Goal: Find specific page/section: Find specific page/section

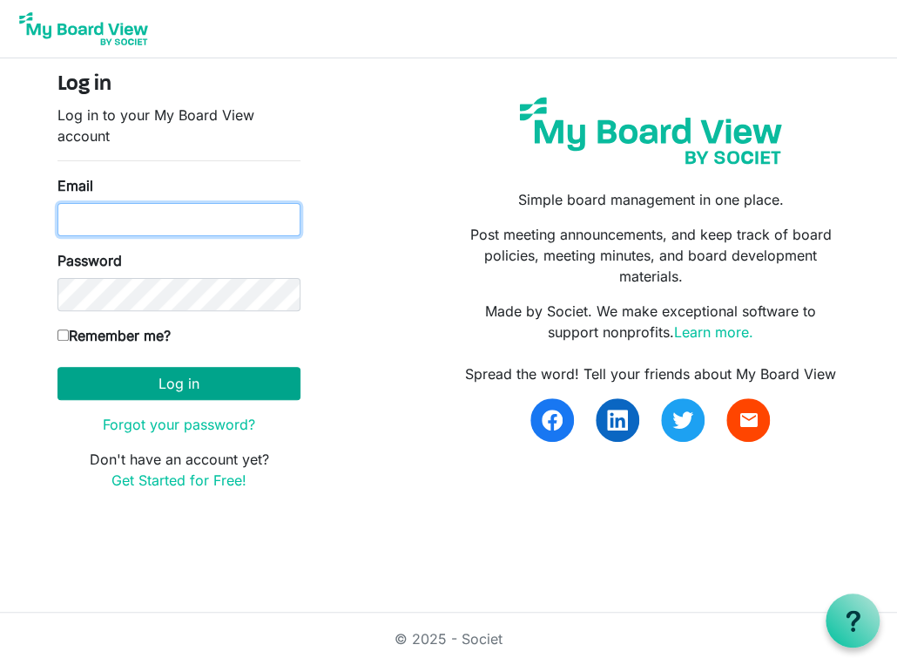
type input "k-mcginnis@shaw.ca"
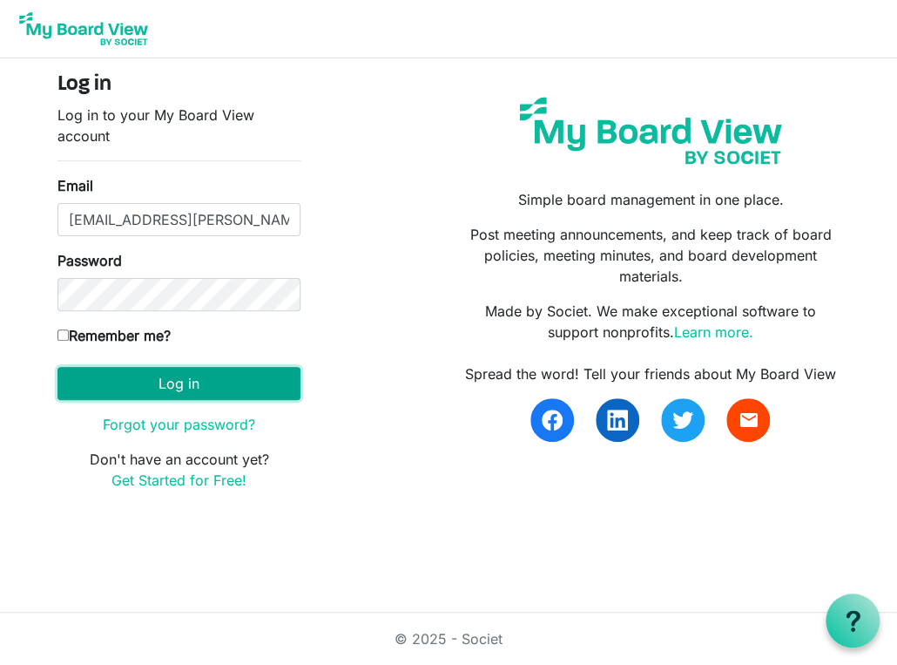
click at [180, 384] on button "Log in" at bounding box center [179, 383] width 243 height 33
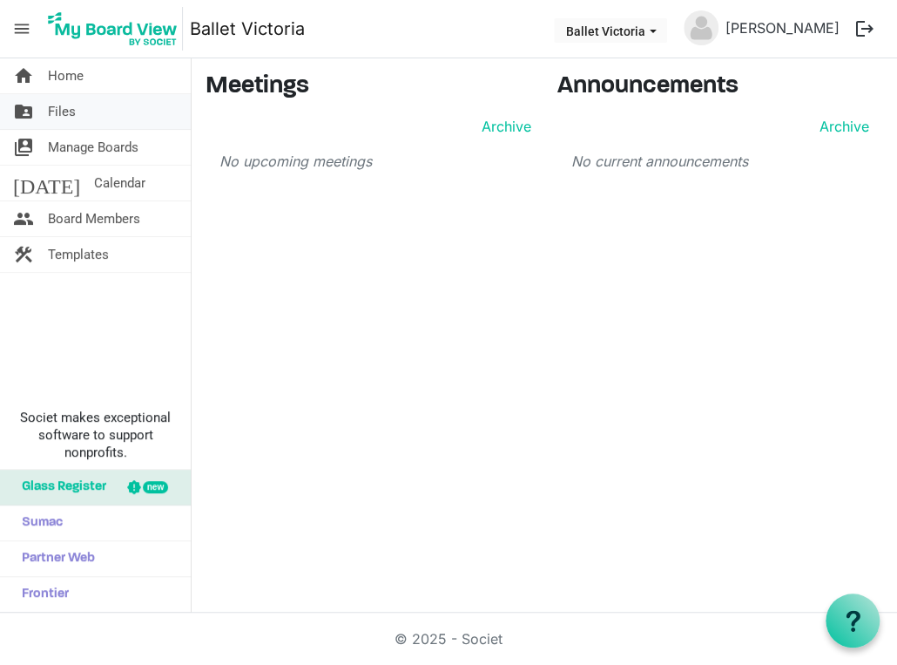
click at [52, 110] on span "Files" at bounding box center [62, 111] width 28 height 35
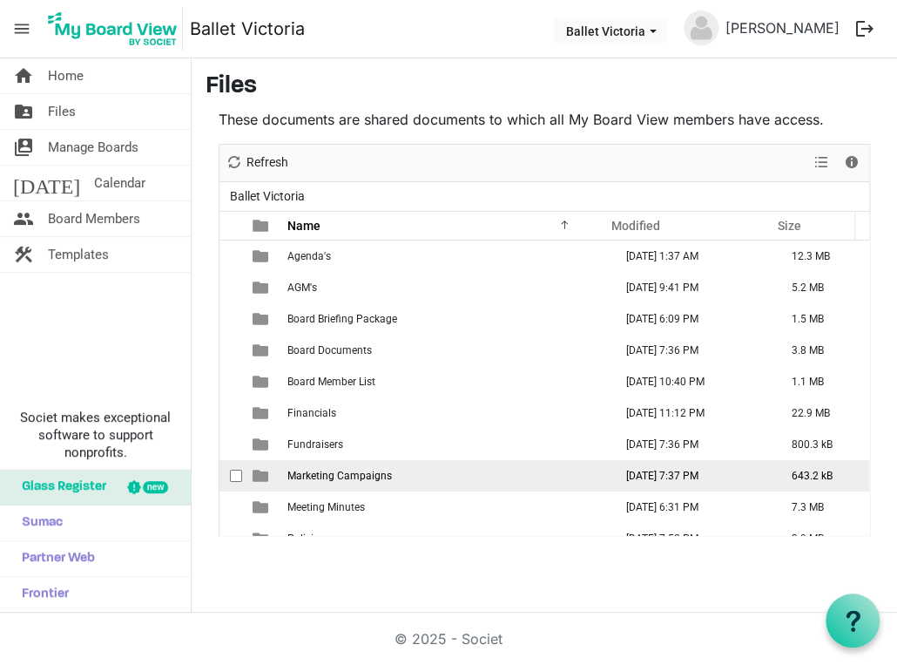
scroll to position [18, 0]
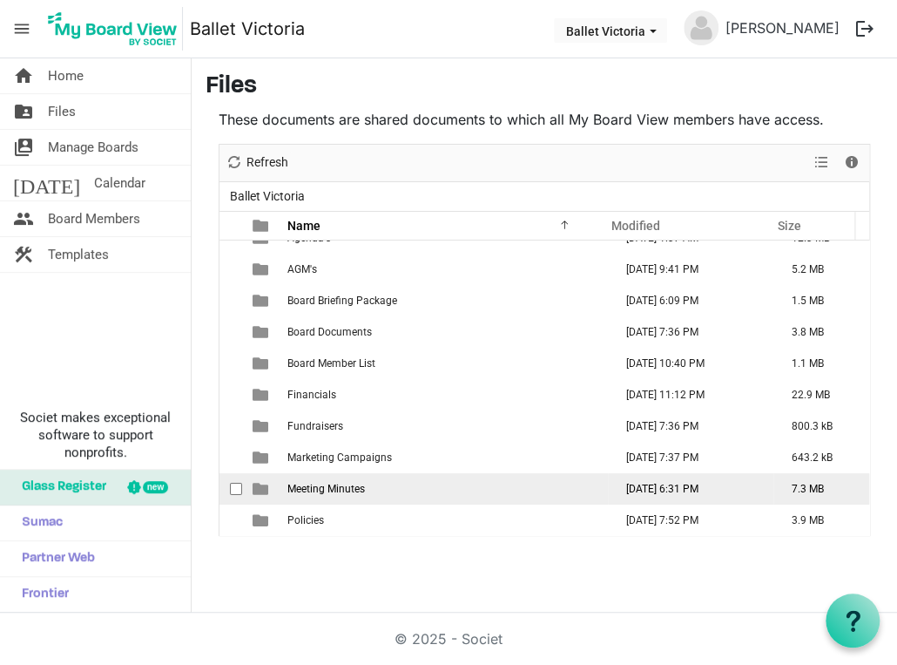
click at [333, 485] on span "Meeting Minutes" at bounding box center [327, 489] width 78 height 12
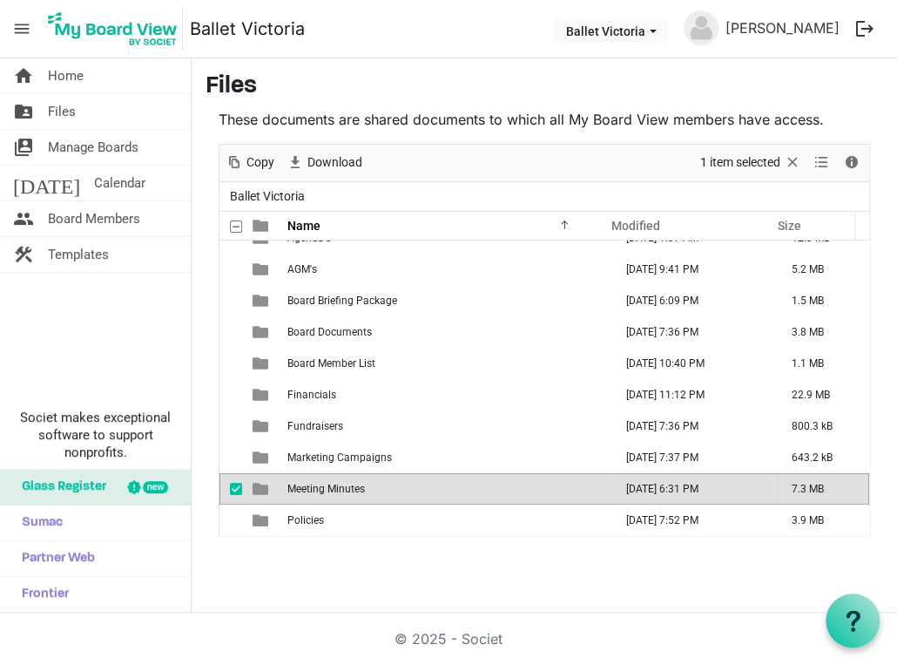
click at [333, 485] on span "Meeting Minutes" at bounding box center [327, 489] width 78 height 12
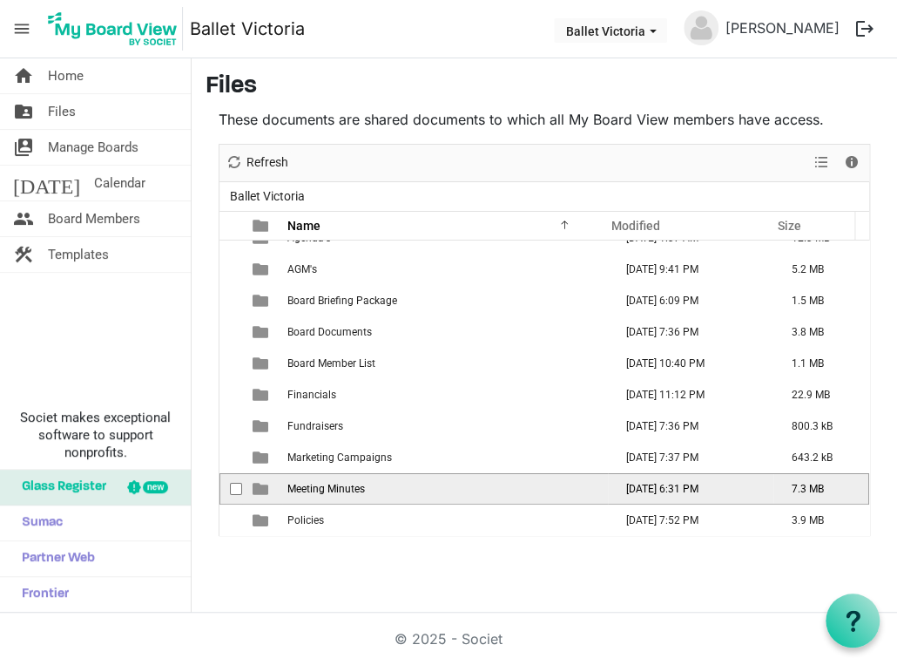
click at [333, 485] on span "Meeting Minutes" at bounding box center [327, 489] width 78 height 12
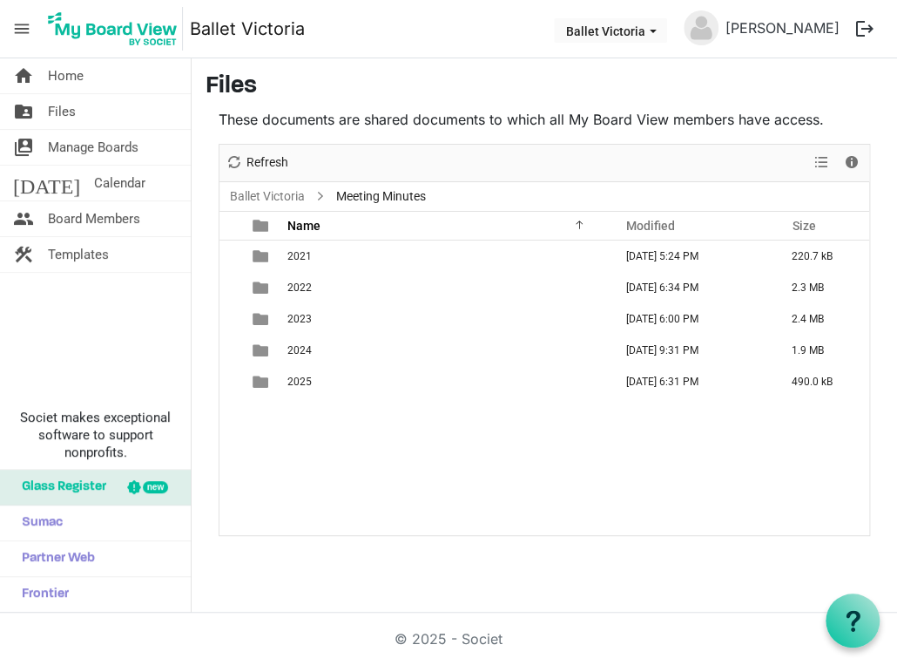
scroll to position [0, 0]
click at [64, 106] on span "Files" at bounding box center [62, 111] width 28 height 35
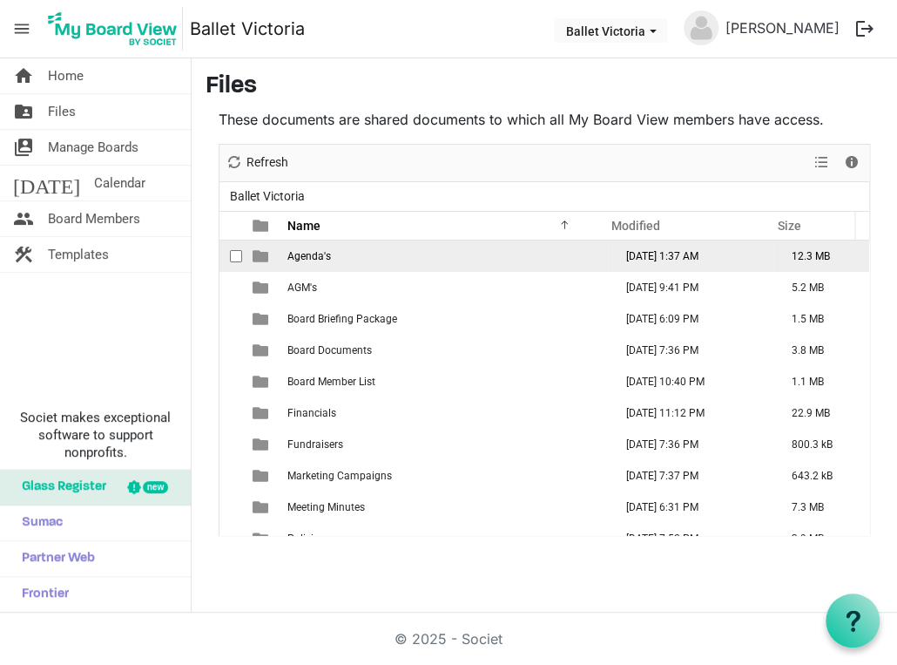
click at [313, 250] on span "Agenda's" at bounding box center [310, 256] width 44 height 12
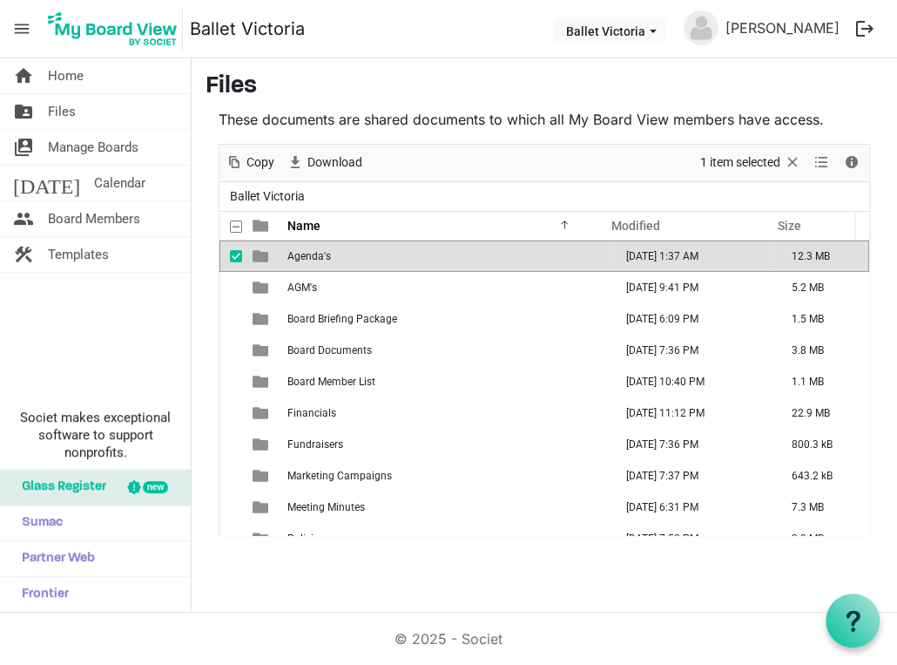
click at [318, 256] on span "Agenda's" at bounding box center [310, 256] width 44 height 12
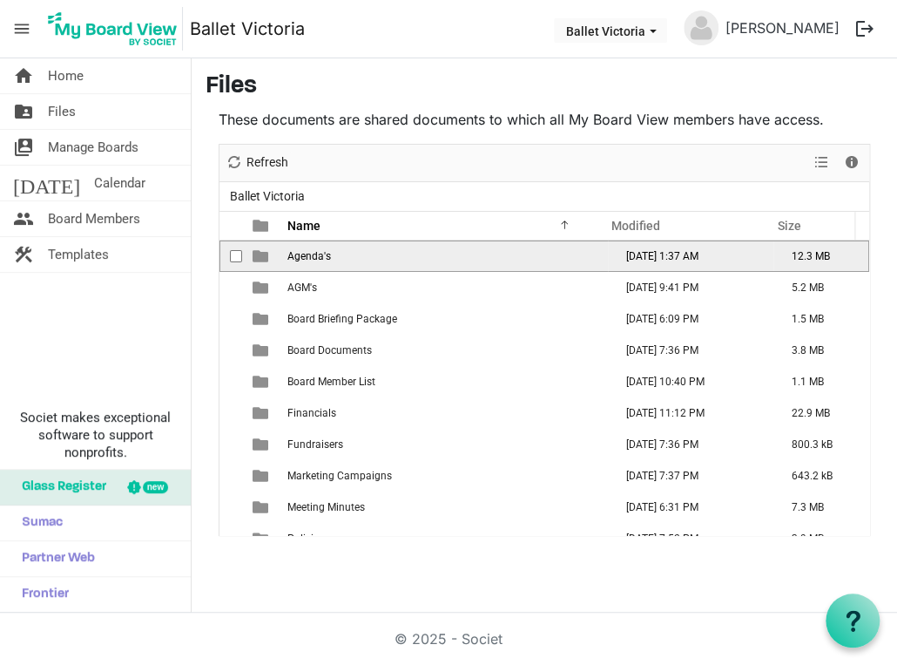
click at [318, 256] on span "Agenda's" at bounding box center [310, 256] width 44 height 12
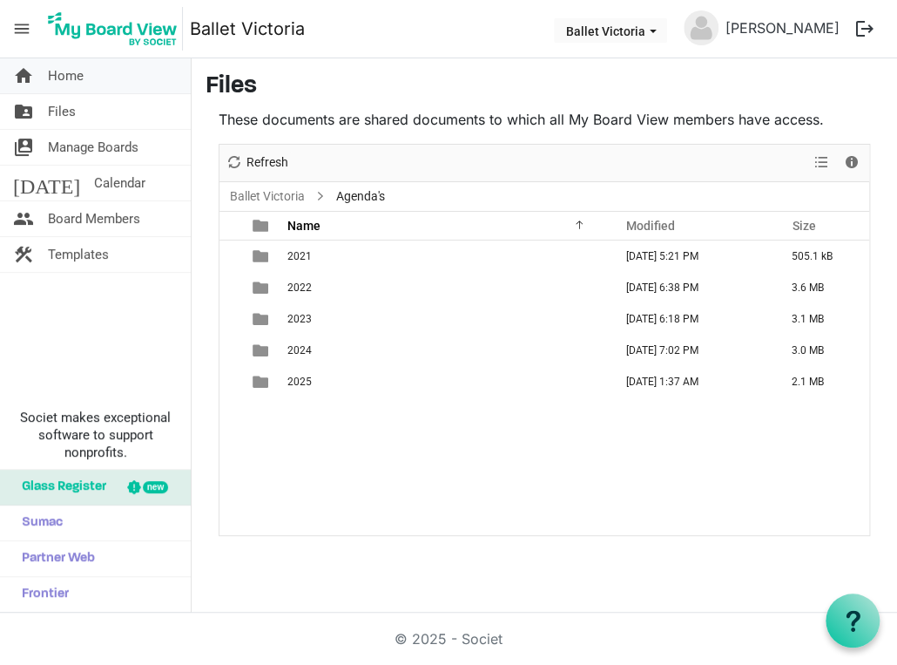
click at [60, 72] on span "Home" at bounding box center [66, 75] width 36 height 35
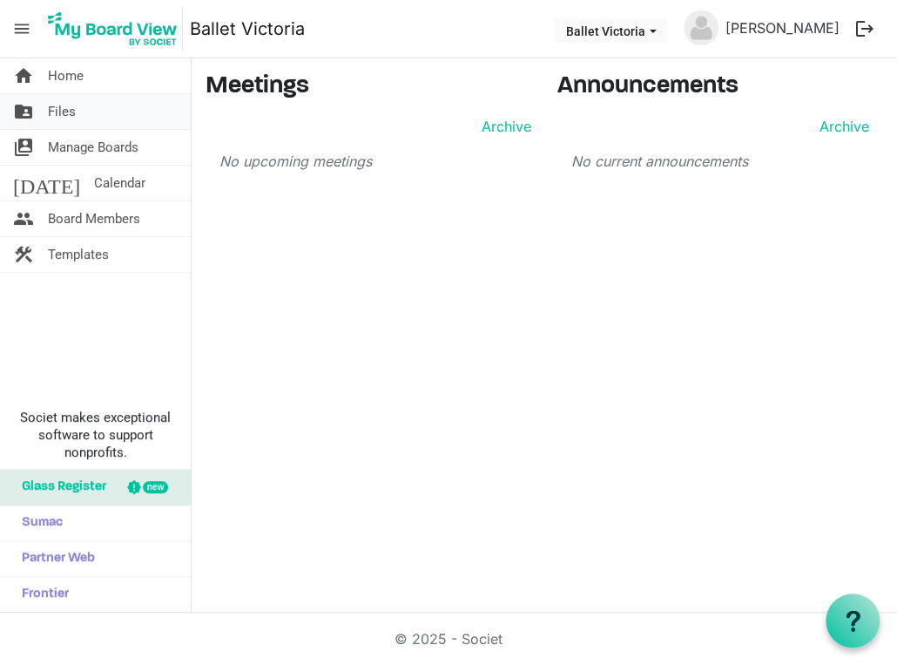
click at [55, 111] on span "Files" at bounding box center [62, 111] width 28 height 35
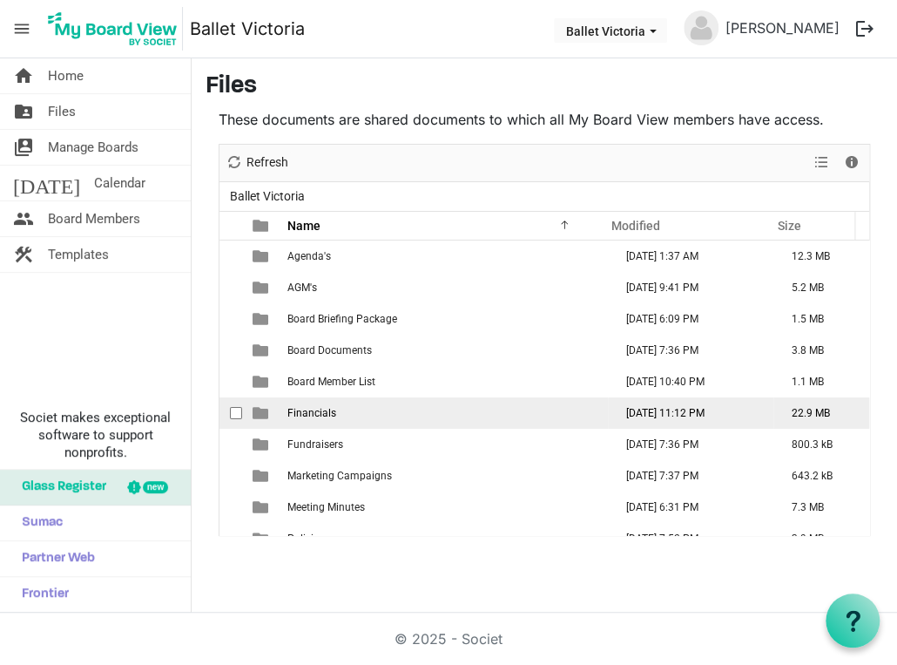
scroll to position [18, 0]
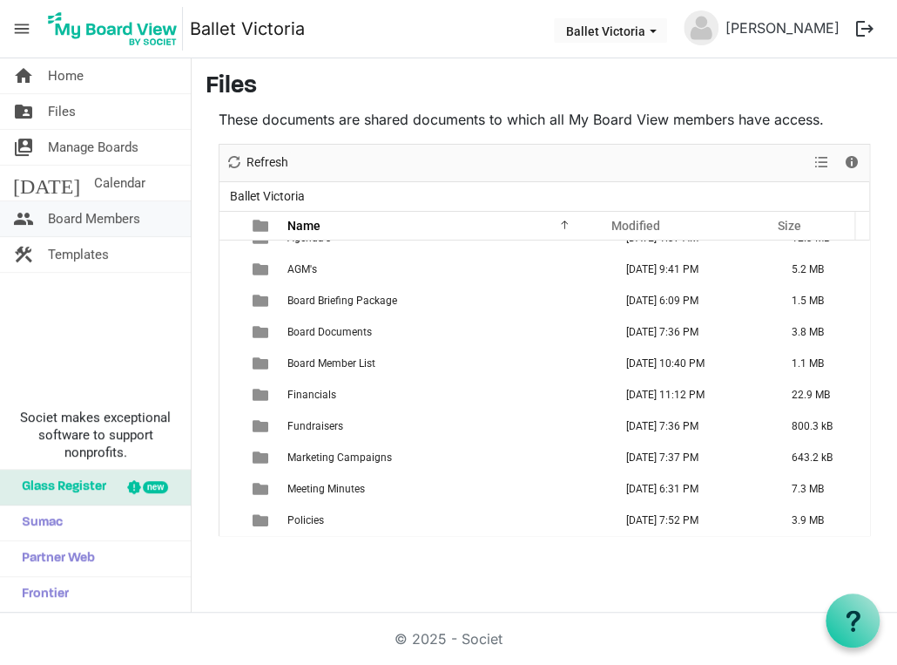
click at [91, 214] on span "Board Members" at bounding box center [94, 218] width 92 height 35
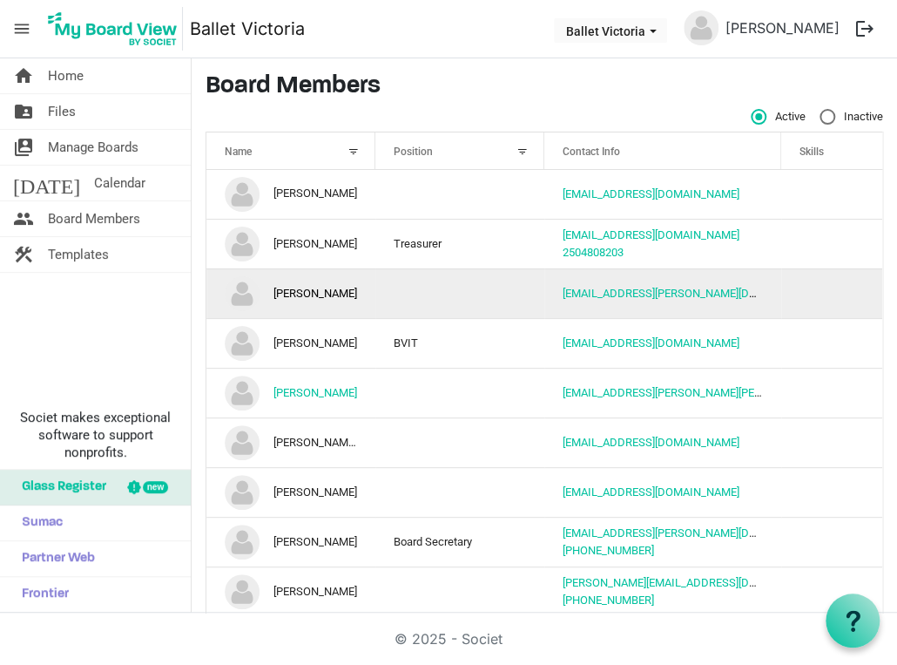
scroll to position [115, 0]
